Goal: Task Accomplishment & Management: Use online tool/utility

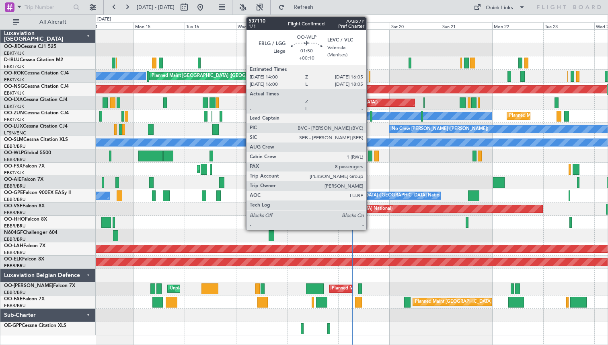
click at [370, 154] on div at bounding box center [370, 155] width 5 height 11
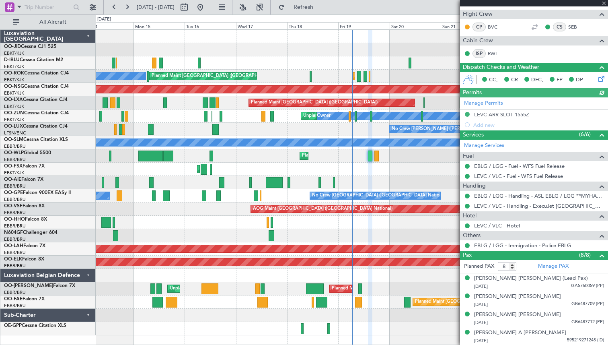
scroll to position [203, 0]
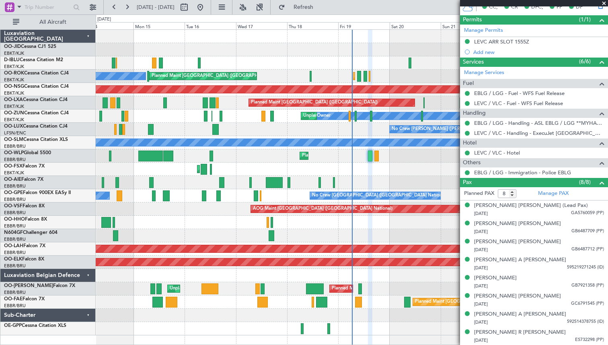
click at [603, 2] on span at bounding box center [604, 3] width 8 height 7
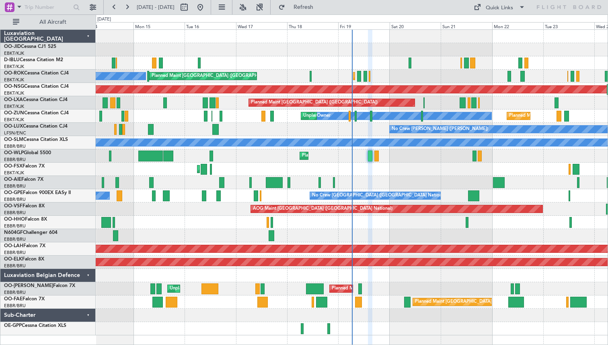
type input "0"
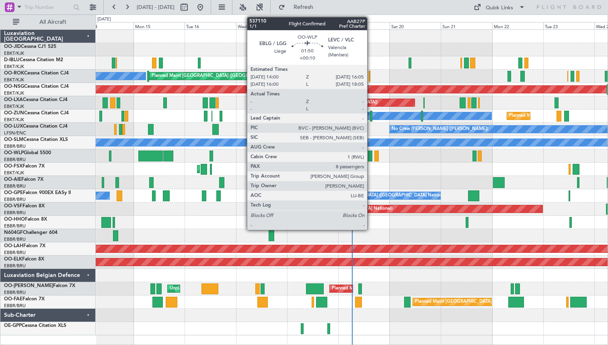
click at [371, 156] on div at bounding box center [370, 155] width 5 height 11
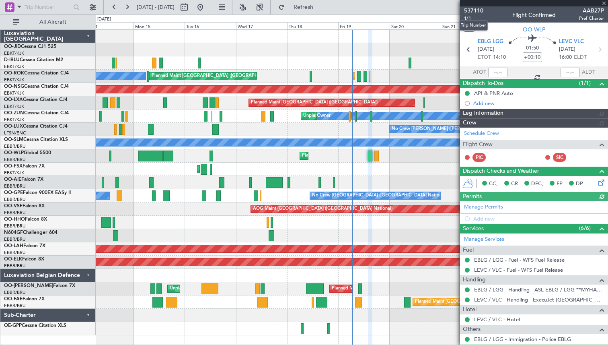
click at [470, 11] on span "537110" at bounding box center [473, 10] width 19 height 8
